Goal: Download file/media

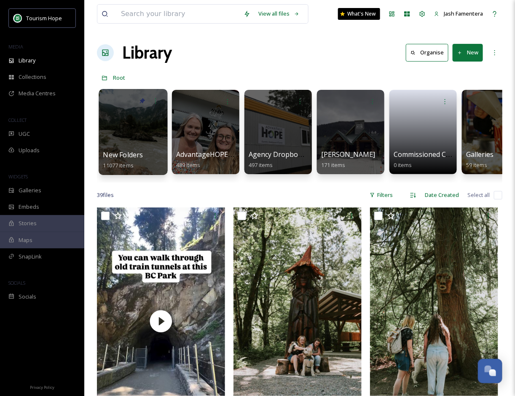
click at [121, 134] on div at bounding box center [133, 132] width 69 height 86
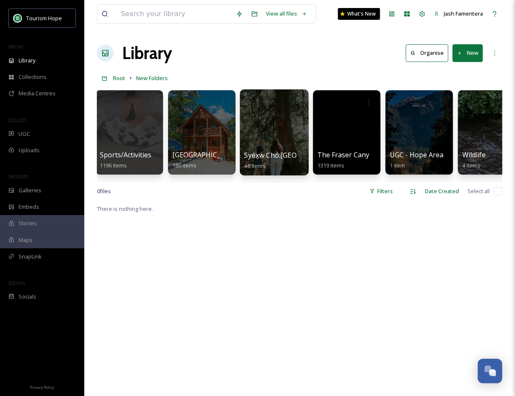
scroll to position [0, 1248]
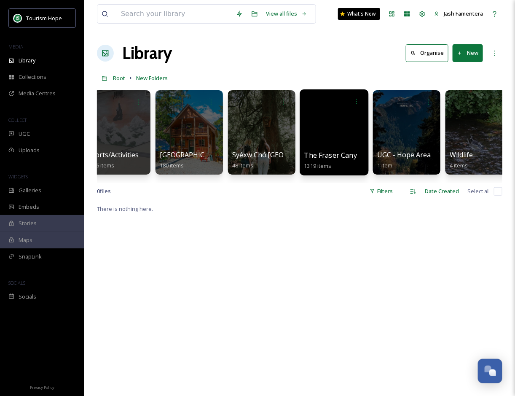
click at [314, 121] on div at bounding box center [334, 132] width 69 height 86
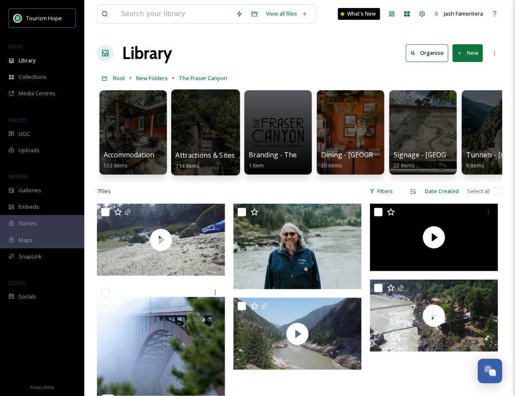
click at [206, 142] on div at bounding box center [205, 132] width 69 height 86
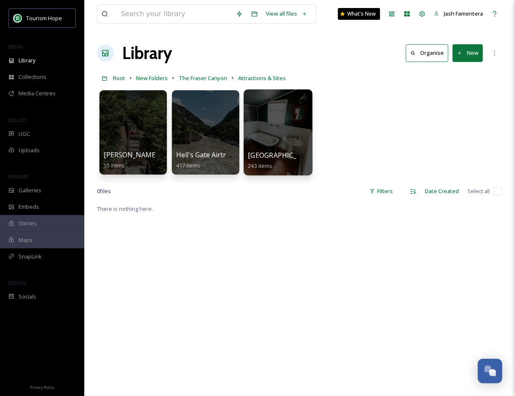
click at [278, 126] on div at bounding box center [278, 132] width 69 height 86
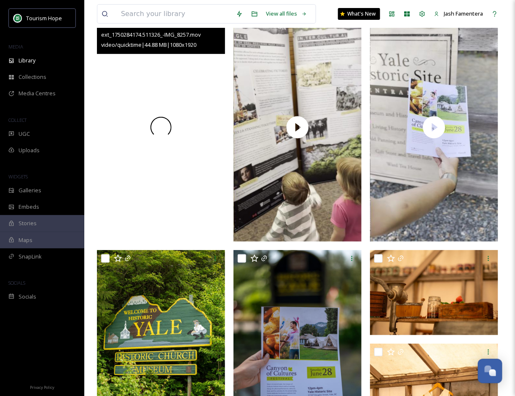
scroll to position [110, 0]
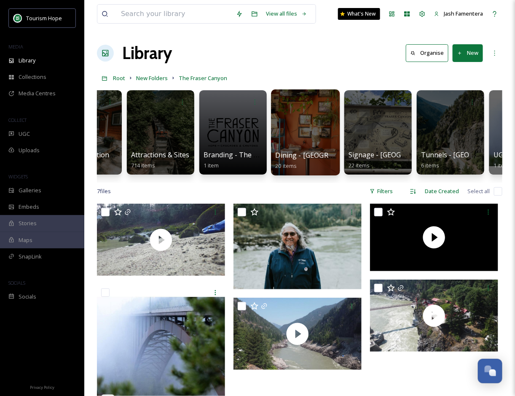
scroll to position [0, 46]
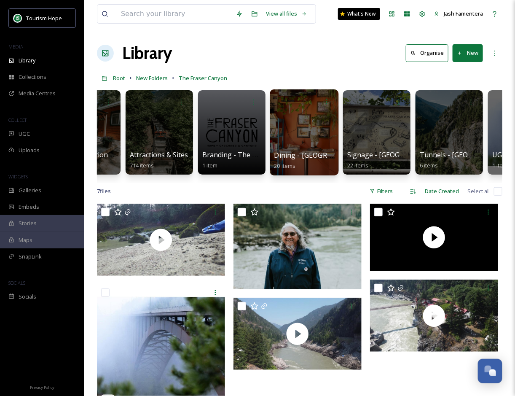
click at [292, 122] on div at bounding box center [304, 132] width 69 height 86
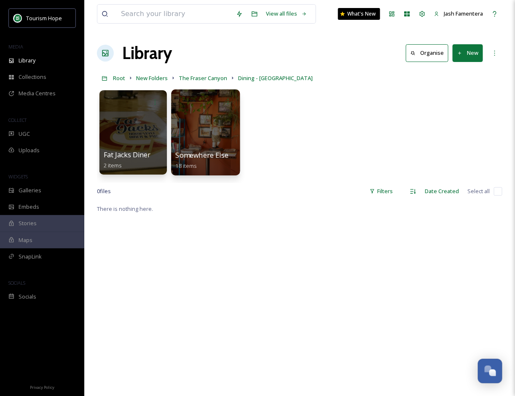
click at [220, 127] on div at bounding box center [205, 132] width 69 height 86
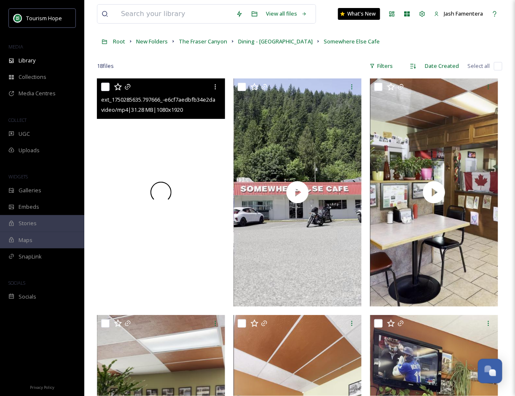
scroll to position [40, 0]
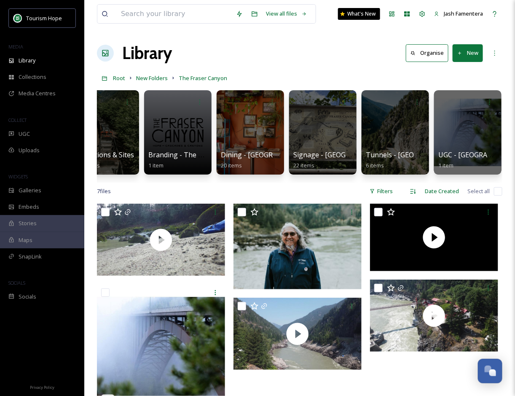
scroll to position [0, 102]
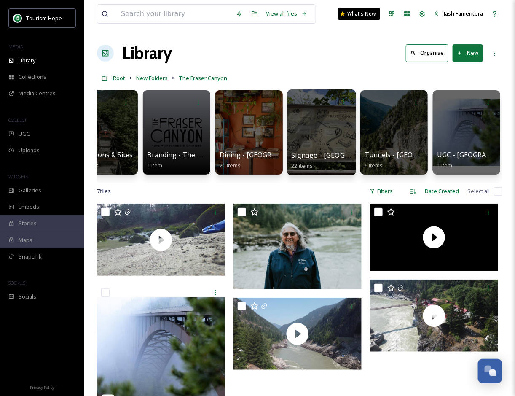
click at [346, 134] on div at bounding box center [321, 132] width 69 height 86
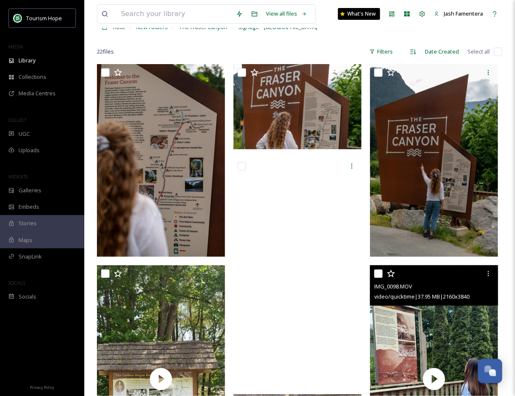
scroll to position [55, 0]
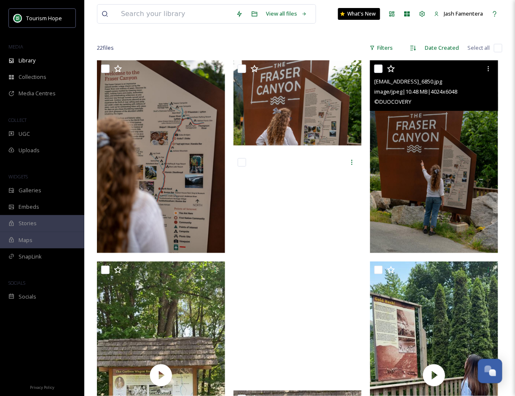
click at [418, 214] on img at bounding box center [434, 156] width 128 height 193
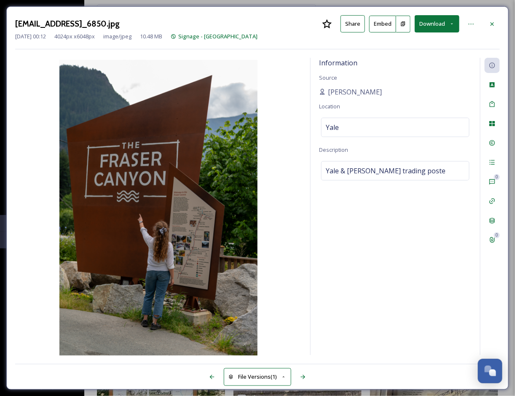
click at [447, 24] on button "Download" at bounding box center [437, 23] width 45 height 17
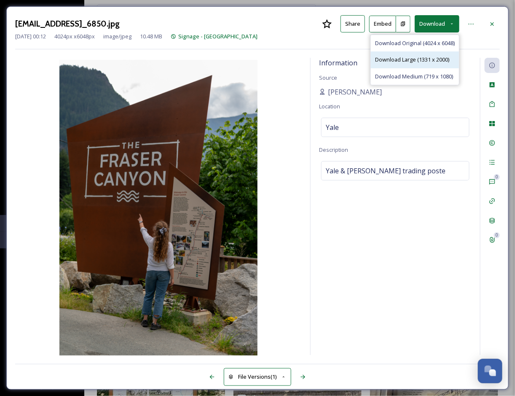
click at [407, 62] on span "Download Large (1331 x 2000)" at bounding box center [412, 60] width 74 height 8
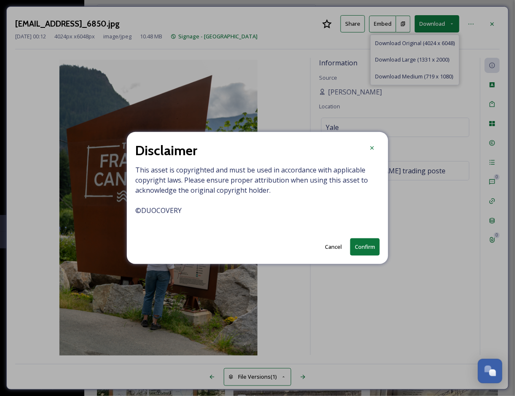
click at [362, 245] on button "Confirm" at bounding box center [364, 246] width 29 height 17
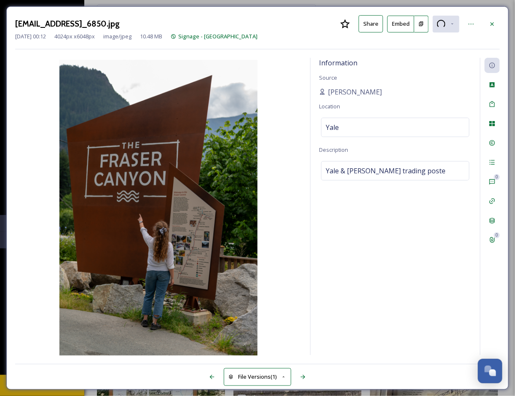
click at [484, 20] on div "[EMAIL_ADDRESS]_6850.jpg Share Embed" at bounding box center [257, 23] width 485 height 17
click at [486, 26] on div at bounding box center [492, 23] width 15 height 15
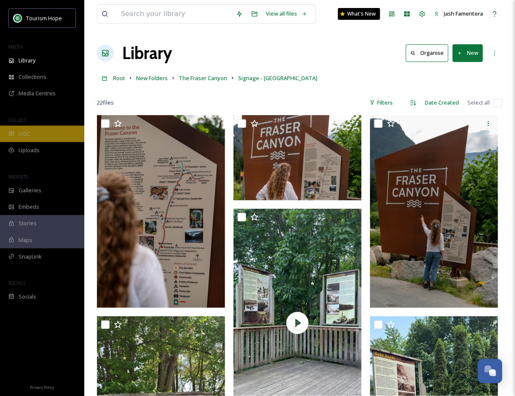
click at [40, 127] on div "UGC" at bounding box center [42, 134] width 84 height 16
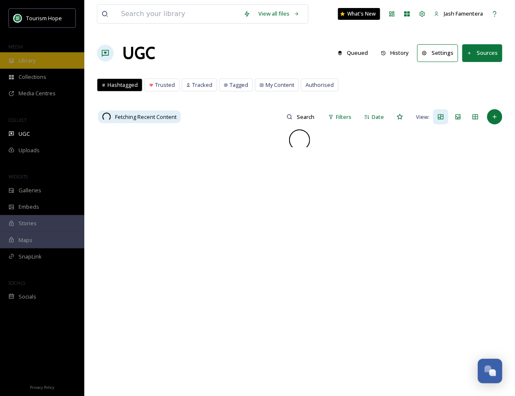
click at [29, 54] on div "Library" at bounding box center [42, 60] width 84 height 16
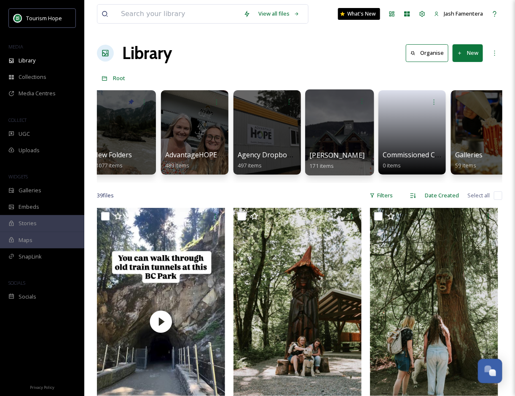
scroll to position [0, 17]
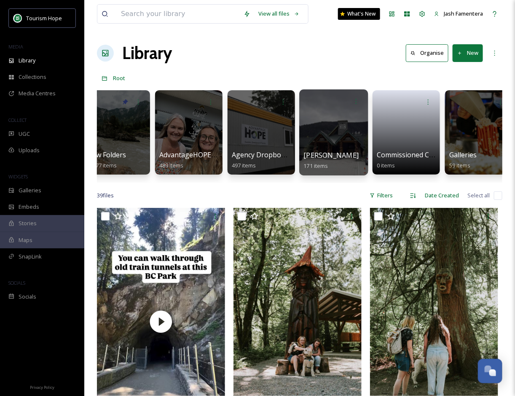
click at [319, 128] on div at bounding box center [333, 132] width 69 height 86
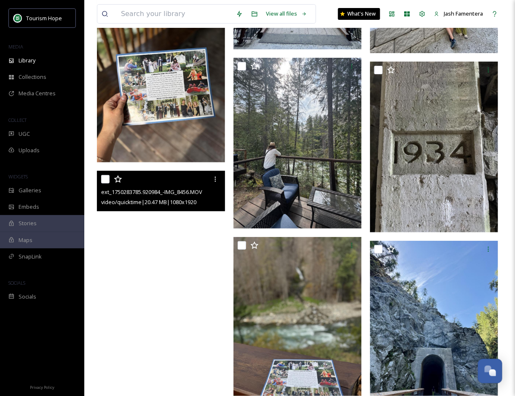
scroll to position [7351, 0]
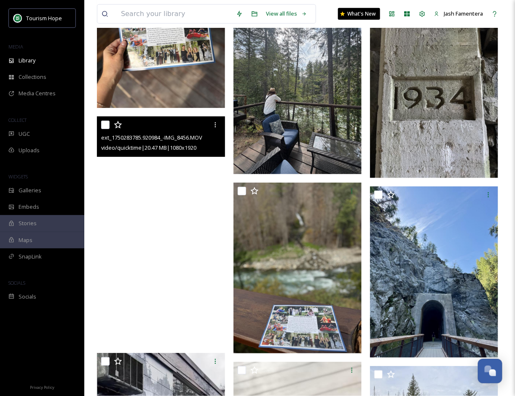
click at [196, 257] on video "ext_1750283785.920984_-IMG_8456.MOV" at bounding box center [161, 230] width 128 height 228
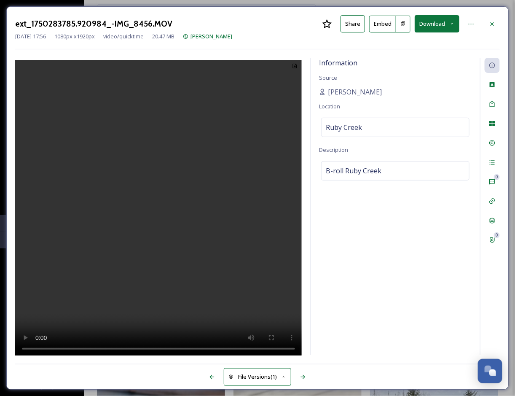
click at [122, 157] on video at bounding box center [158, 209] width 287 height 298
click at [125, 221] on video at bounding box center [158, 209] width 287 height 298
click at [489, 17] on div at bounding box center [492, 23] width 15 height 15
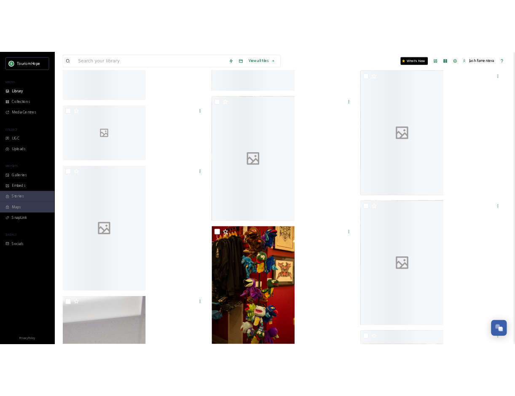
scroll to position [8144, 0]
